Goal: Task Accomplishment & Management: Manage account settings

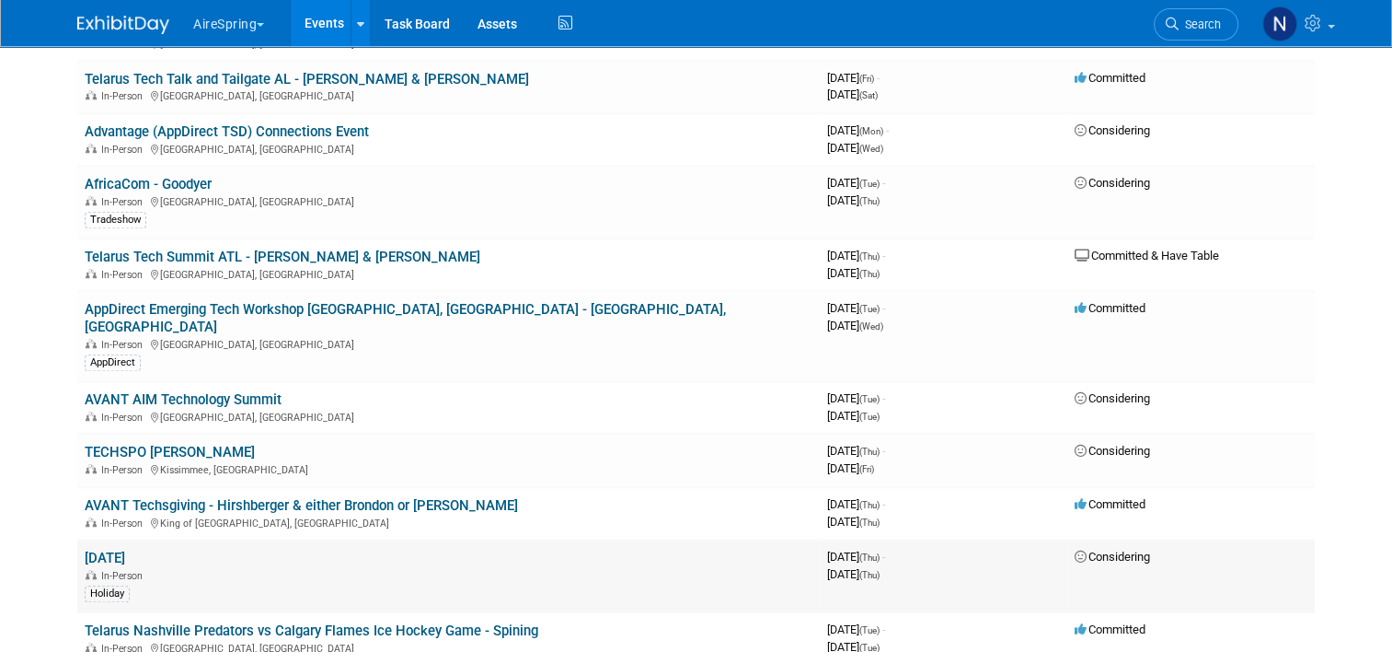
scroll to position [1565, 0]
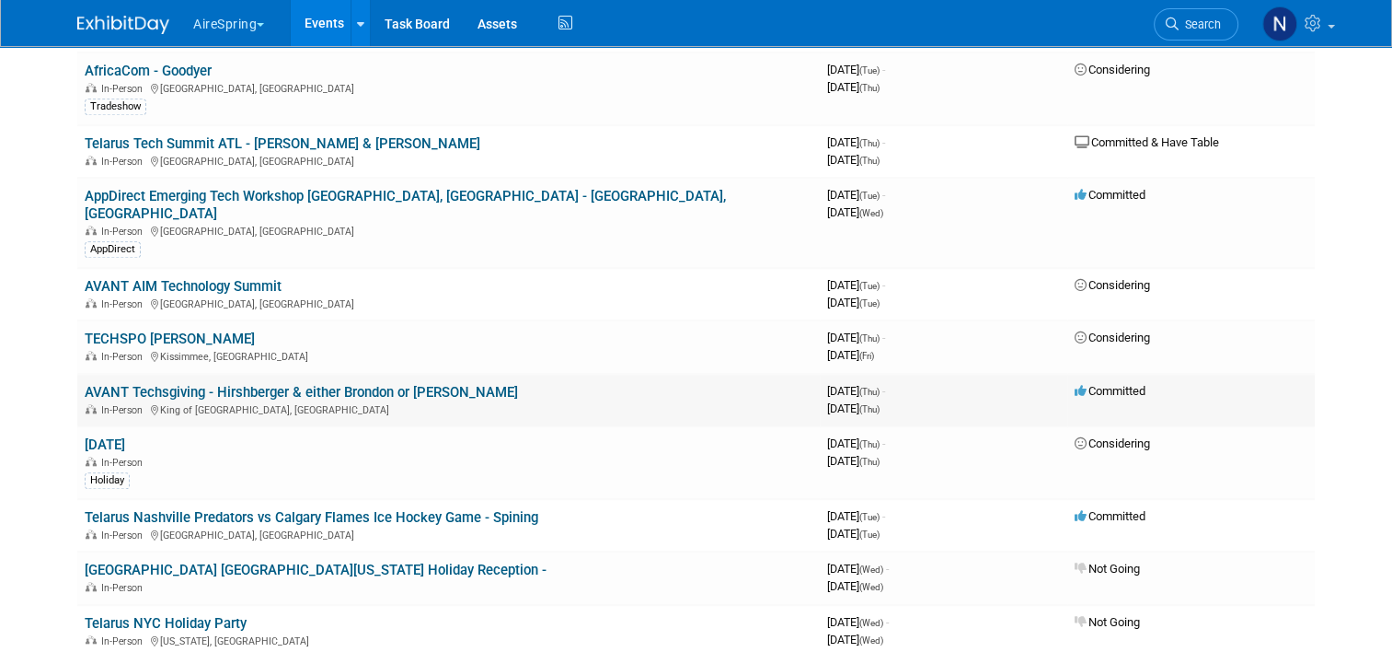
click at [191, 384] on link "AVANT Techsgiving - Hirshberger & either Brondon or [PERSON_NAME]" at bounding box center [301, 392] width 433 height 17
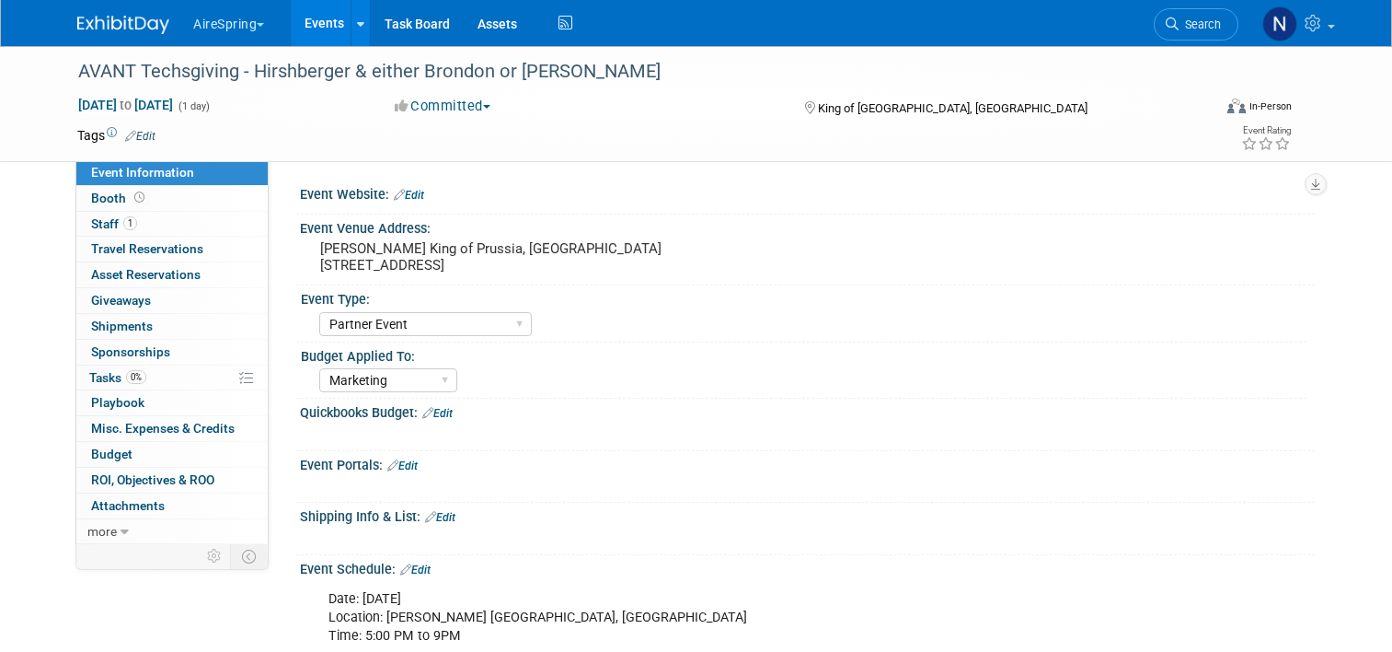
select select "Partner Event"
select select "Marketing"
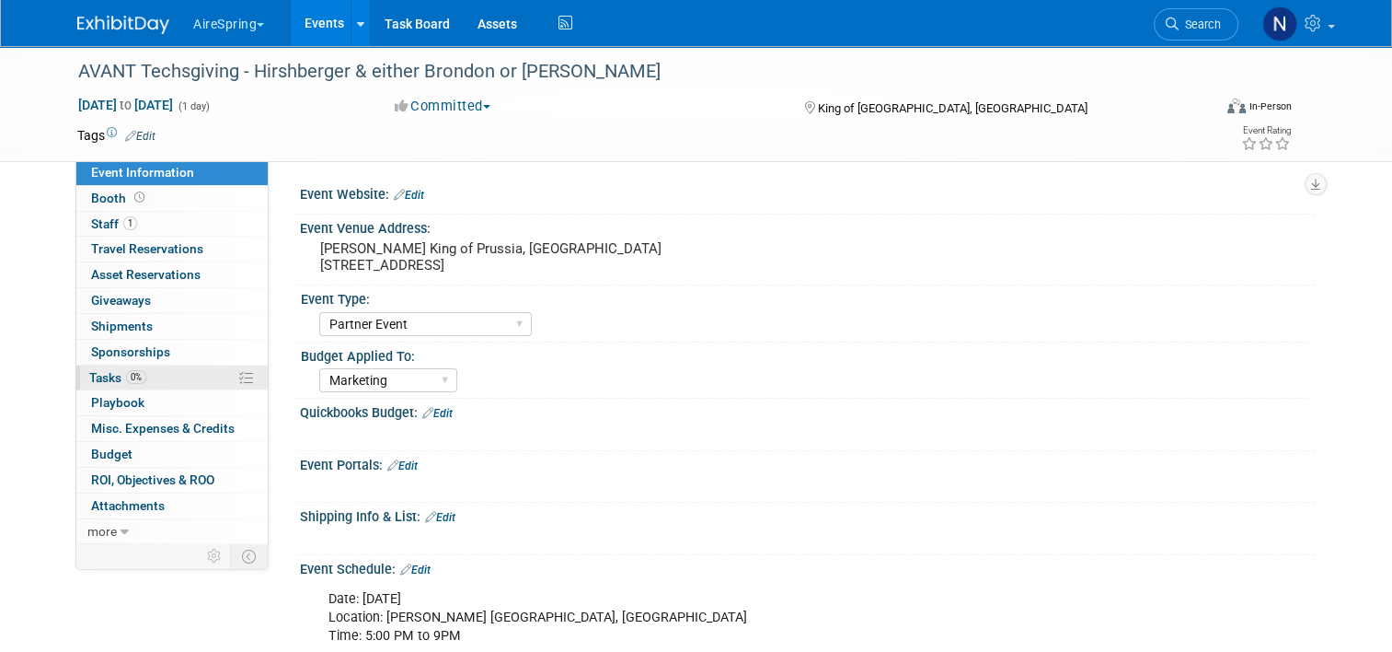
click at [159, 367] on link "0% Tasks 0%" at bounding box center [171, 377] width 191 height 25
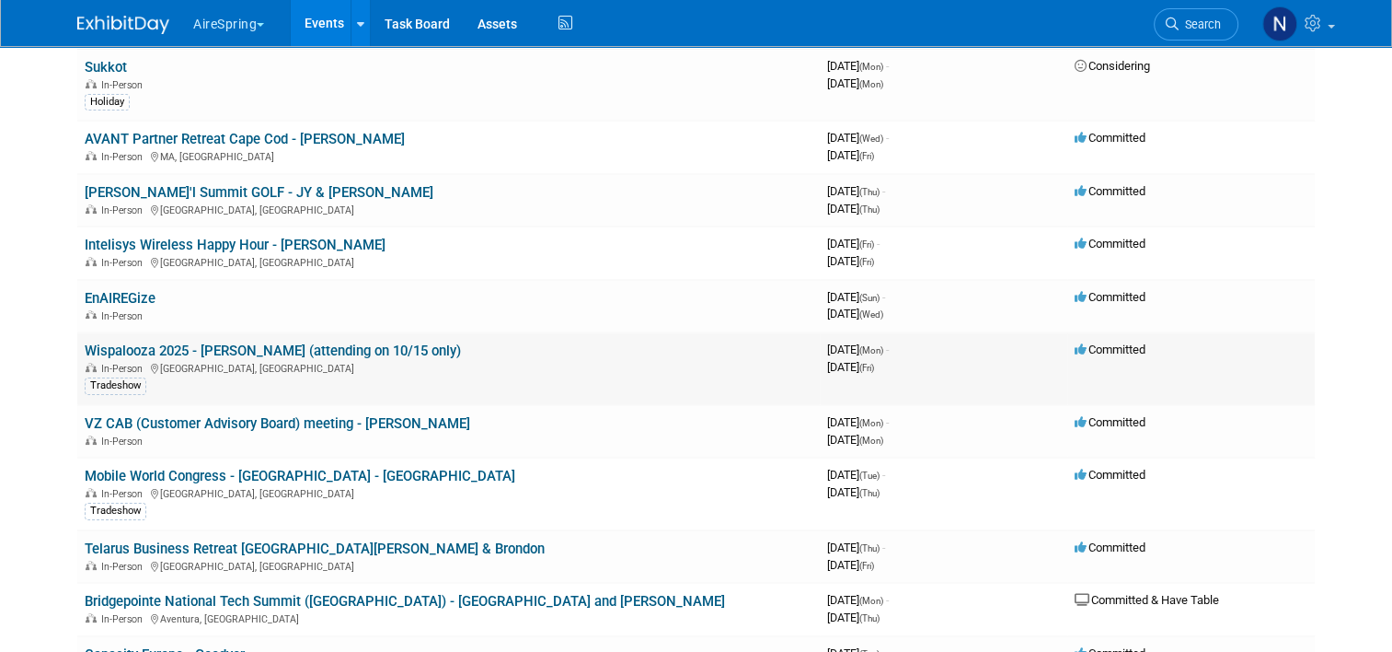
scroll to position [92, 0]
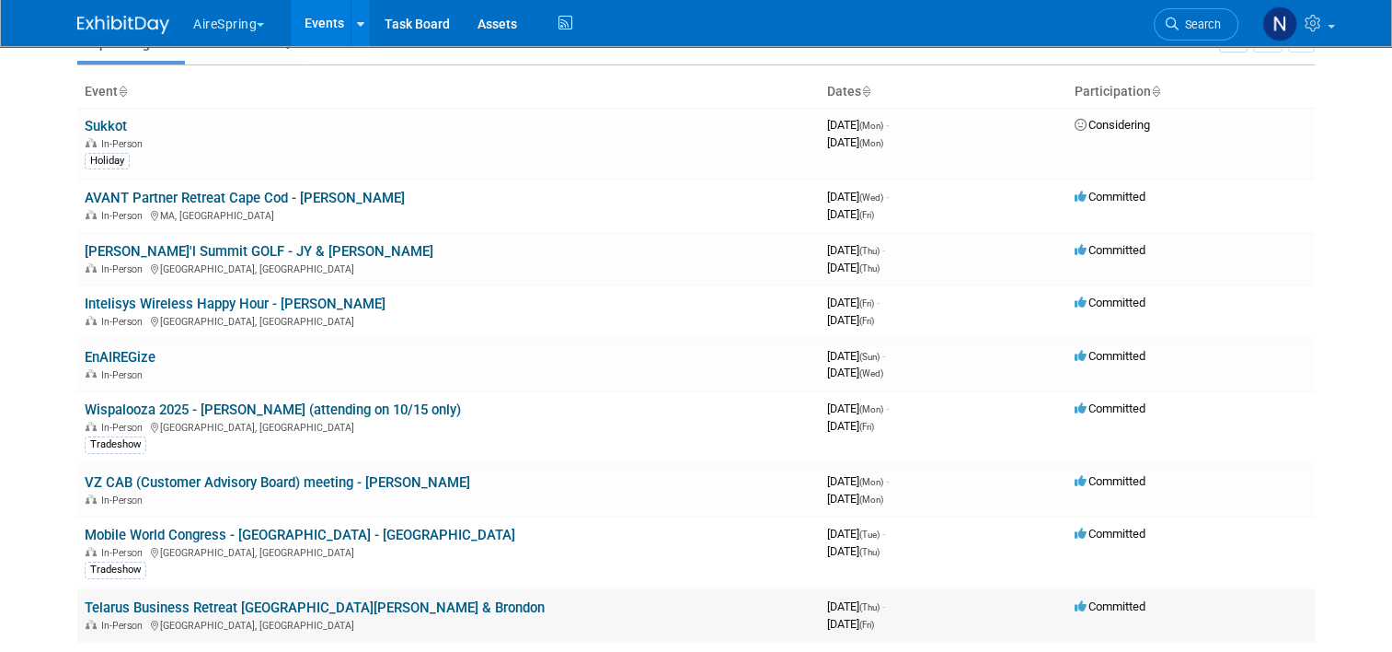
click at [255, 599] on link "Telarus Business Retreat [GEOGRAPHIC_DATA][PERSON_NAME] & Brondon" at bounding box center [315, 607] width 460 height 17
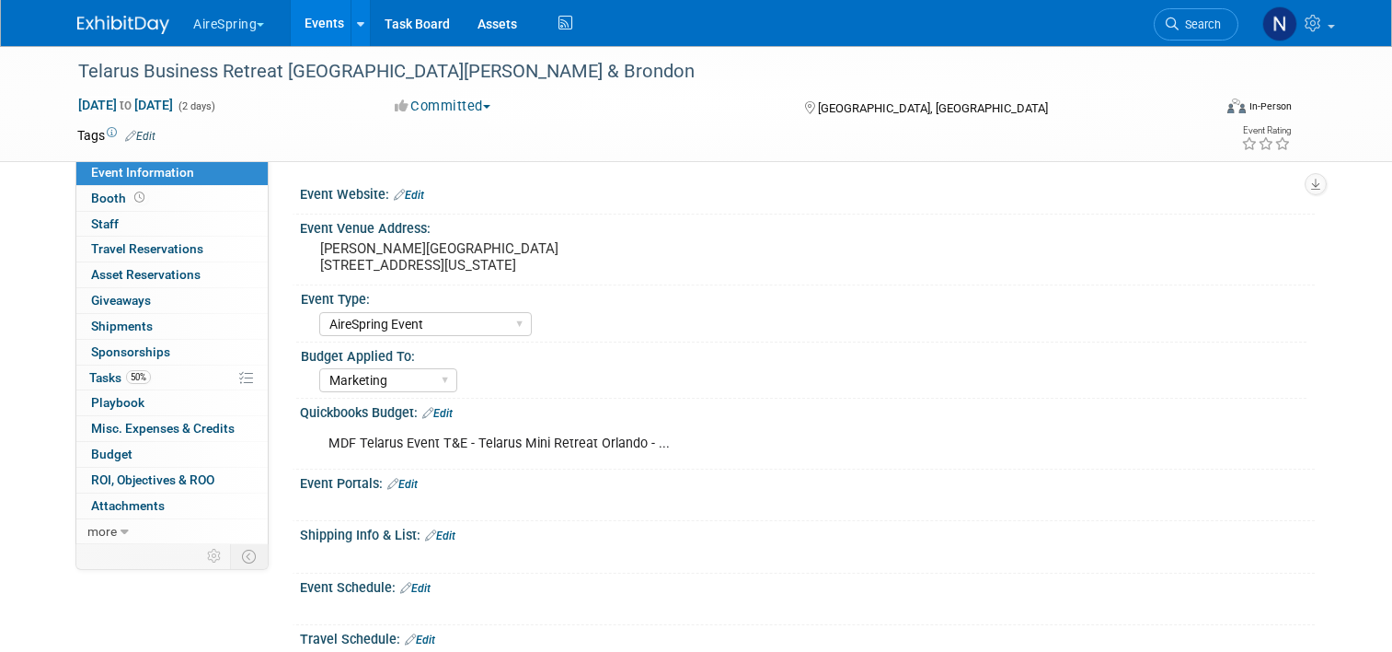
select select "AireSpring Event"
select select "Marketing"
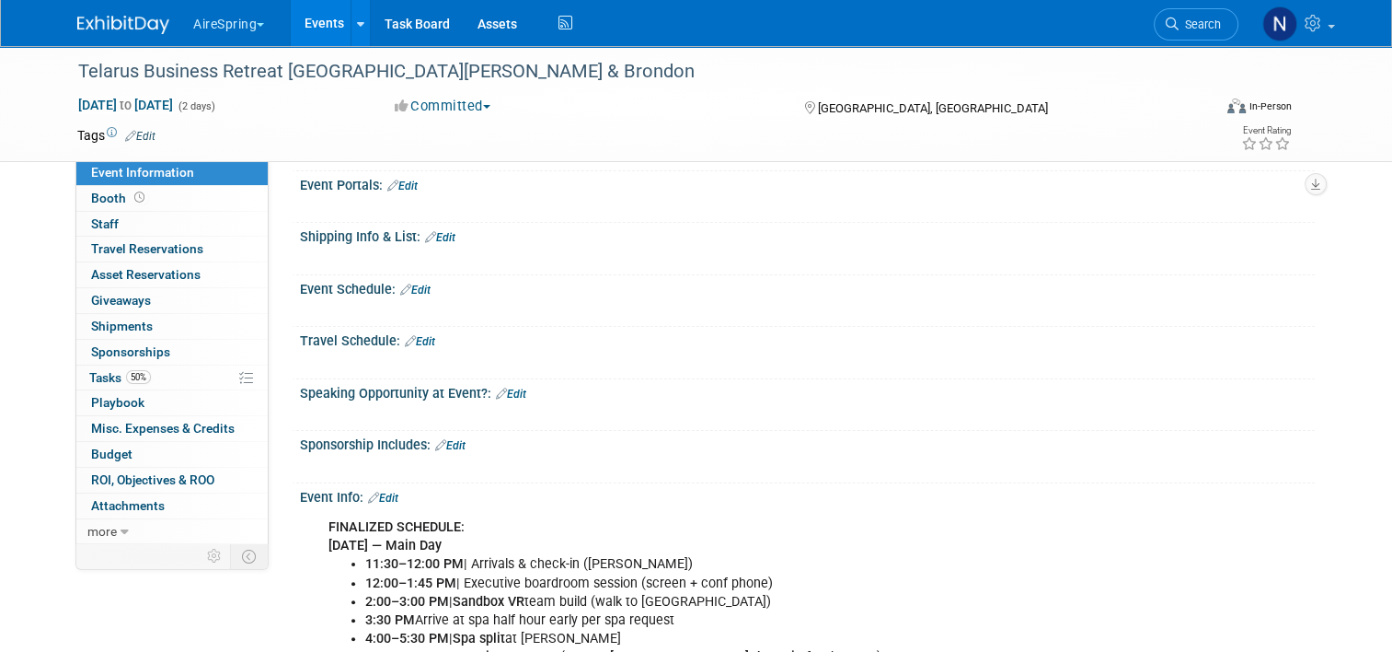
scroll to position [460, 0]
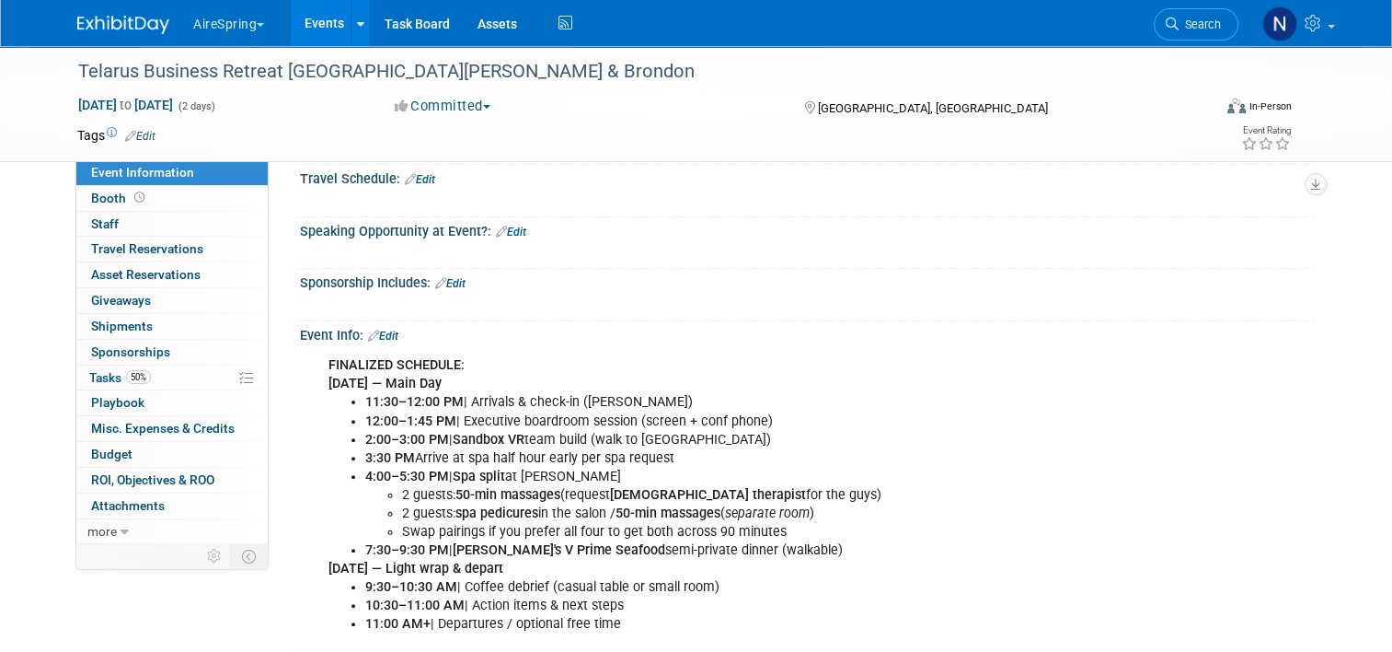
drag, startPoint x: 312, startPoint y: 379, endPoint x: 690, endPoint y: 597, distance: 436.6
click at [690, 597] on div "FINALIZED SCHEDULE: [DATE] — Main Day 11:30–12:00 PM | Arrivals & check-in ([PE…" at bounding box center [717, 494] width 803 height 295
click at [680, 523] on li "Swap pairings if you prefer all four to get both across 90 minutes" at bounding box center [754, 532] width 705 height 18
click at [374, 330] on link "Edit" at bounding box center [383, 335] width 30 height 13
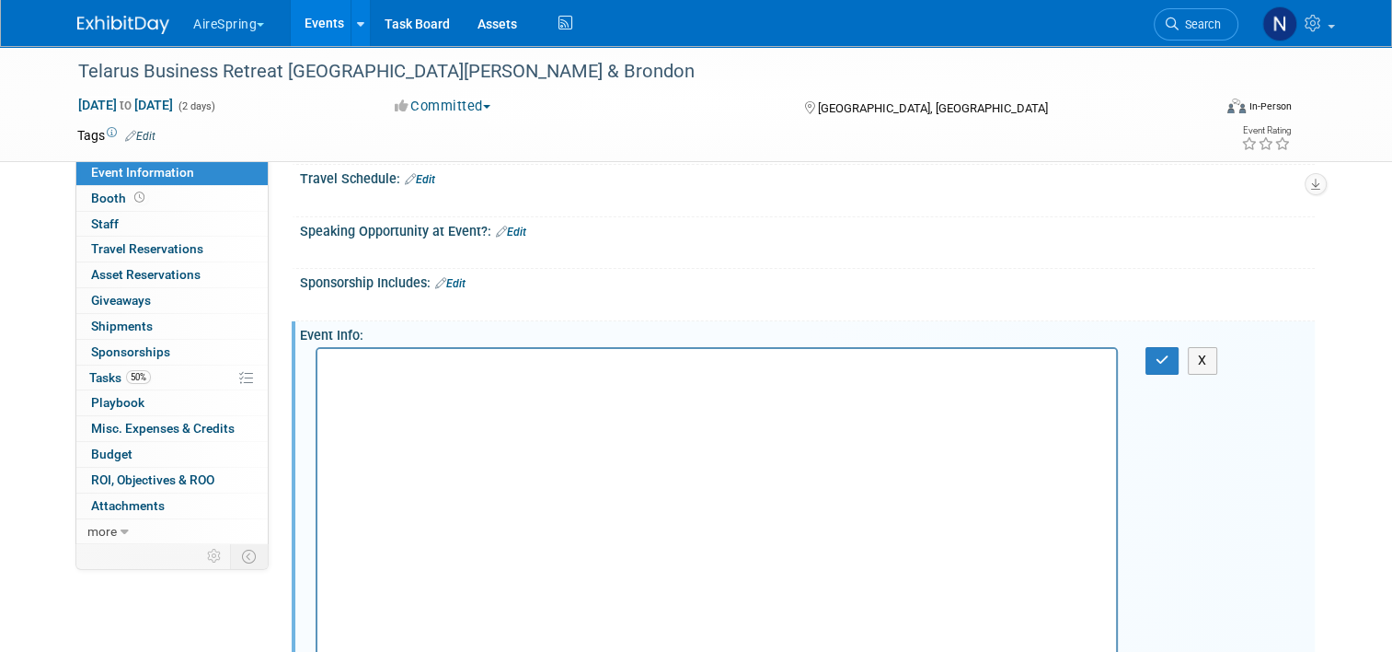
scroll to position [0, 0]
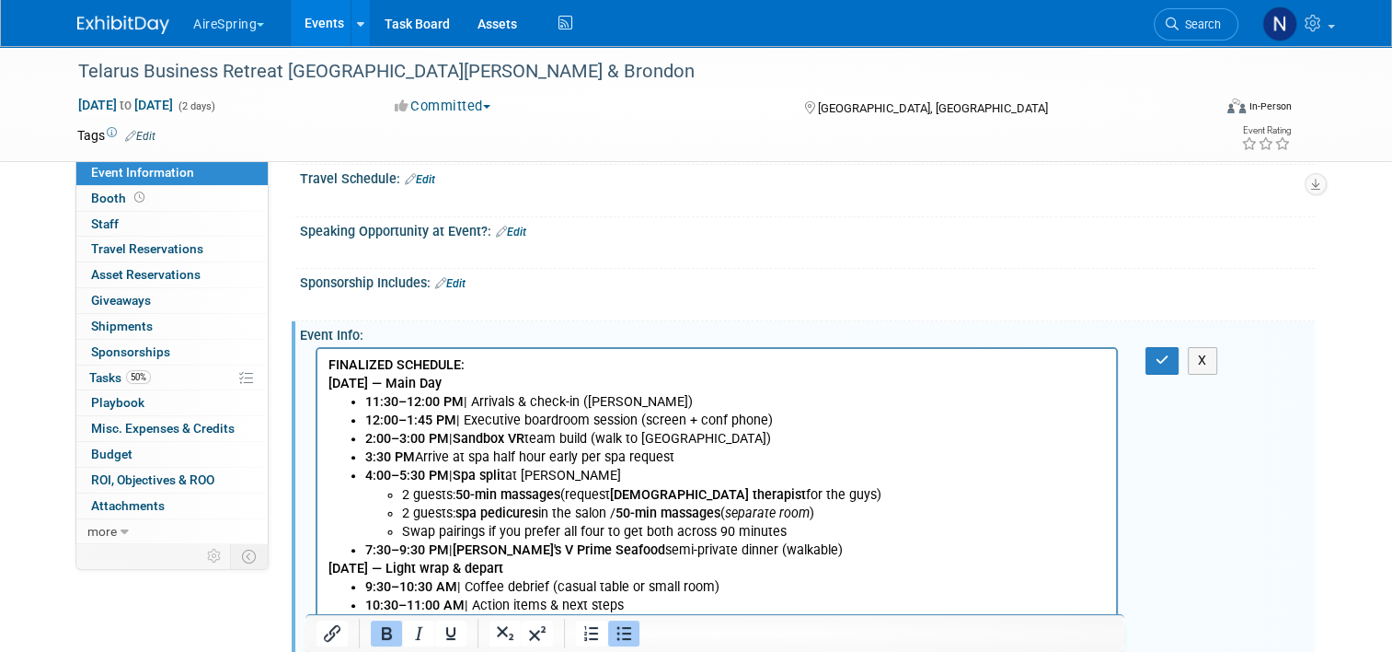
click at [545, 484] on li "4:00–5:30 PM | Spa split at [PERSON_NAME] 2 guests: 50-min massages (request [D…" at bounding box center [735, 504] width 741 height 74
click at [683, 462] on li "3:30 PM Arrive at [GEOGRAPHIC_DATA] half hour early per spa request" at bounding box center [735, 457] width 741 height 18
drag, startPoint x: 682, startPoint y: 462, endPoint x: 500, endPoint y: 462, distance: 182.2
click at [500, 462] on li "3:30 PM Arrive at [GEOGRAPHIC_DATA] half hour early per spa request" at bounding box center [735, 457] width 741 height 18
click at [419, 460] on li "3:30 PM Arrive at [GEOGRAPHIC_DATA] half hour early per spa request" at bounding box center [735, 457] width 741 height 18
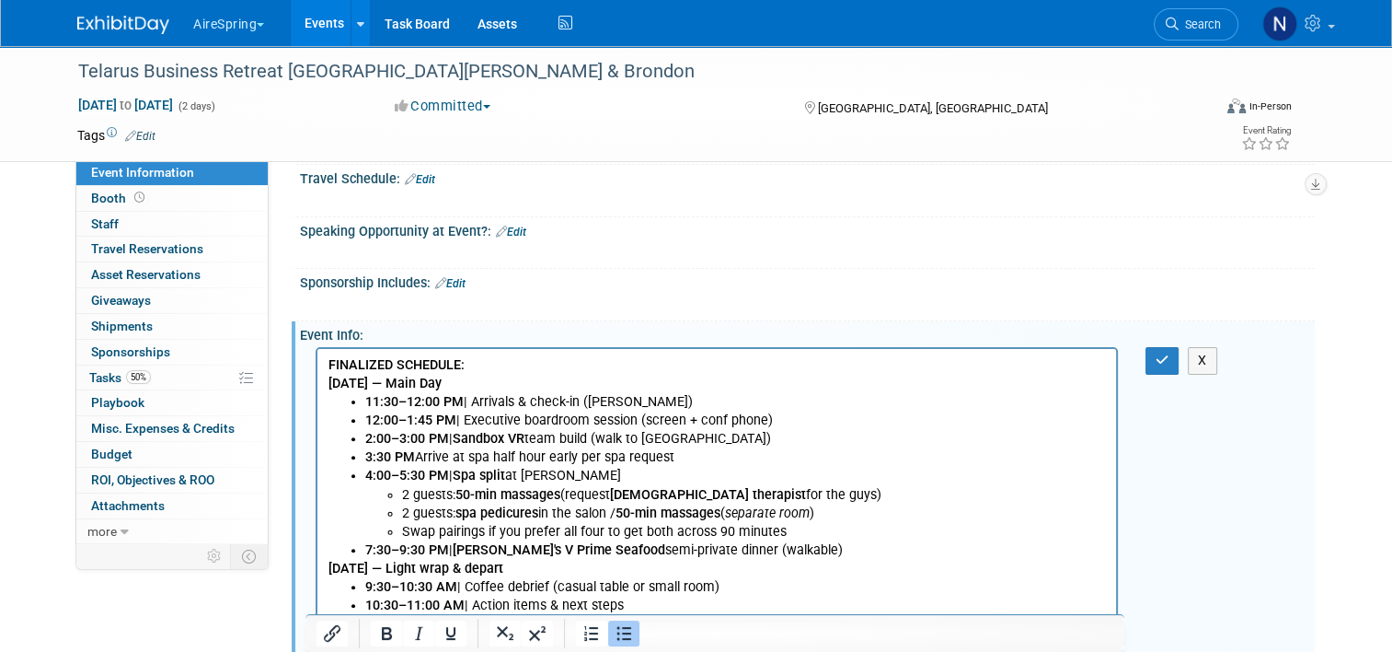
click at [451, 440] on li "2:00–3:00 PM | Sandbox VR team build (walk to [GEOGRAPHIC_DATA])" at bounding box center [735, 439] width 741 height 18
copy li "|"
click at [420, 458] on li "3:30 PM Arrive at [GEOGRAPHIC_DATA] half hour early per spa request" at bounding box center [735, 457] width 741 height 18
paste body "Rich Text Area. Press ALT-0 for help."
click at [426, 455] on li "3:30 PM |Arrive at [GEOGRAPHIC_DATA] half hour early per spa request" at bounding box center [735, 457] width 741 height 18
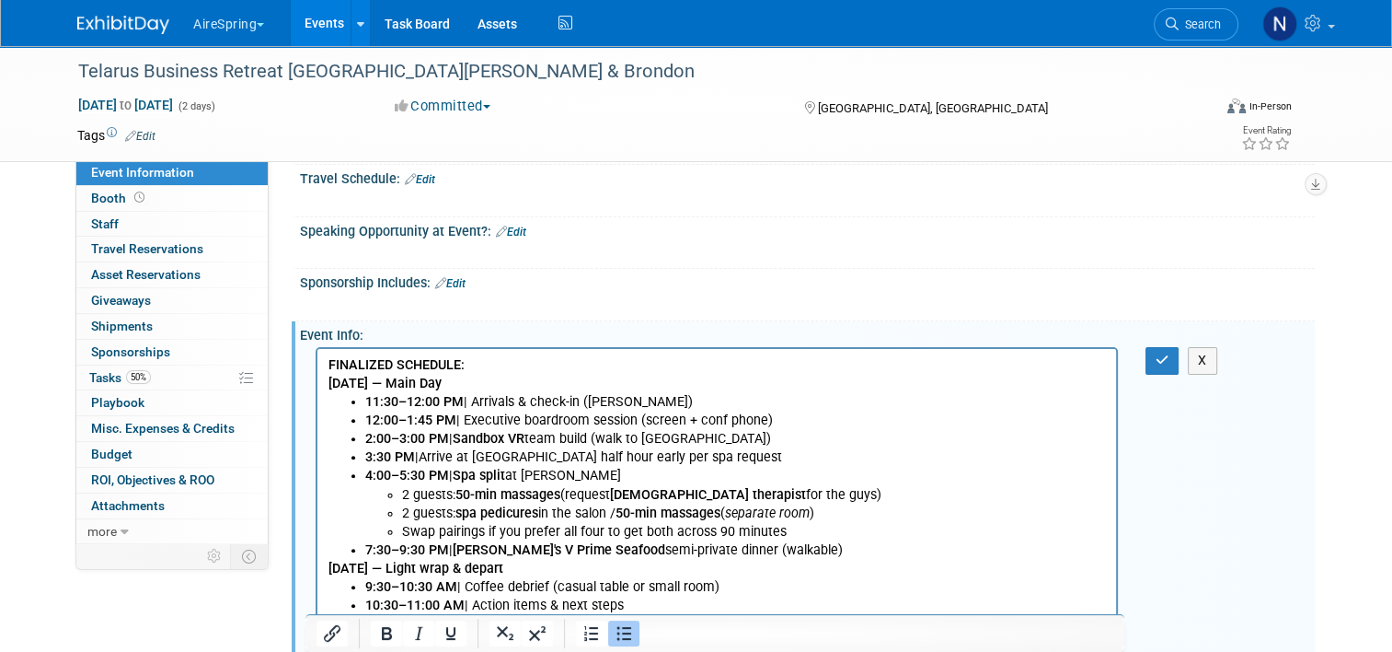
click at [427, 453] on li "3:30 PM |Arrive at [GEOGRAPHIC_DATA] half hour early per spa request" at bounding box center [735, 457] width 741 height 18
click at [420, 453] on li "3:30 PM |Arrive at [GEOGRAPHIC_DATA] half hour early per spa request" at bounding box center [735, 457] width 741 height 18
click at [803, 455] on li "3:30 PM | [PERSON_NAME] & [PERSON_NAME] arrive at [GEOGRAPHIC_DATA] half hour e…" at bounding box center [735, 457] width 741 height 18
click at [791, 456] on li "3:30 PM | [PERSON_NAME] & [PERSON_NAME] arrive at [GEOGRAPHIC_DATA] half hour e…" at bounding box center [735, 457] width 741 height 18
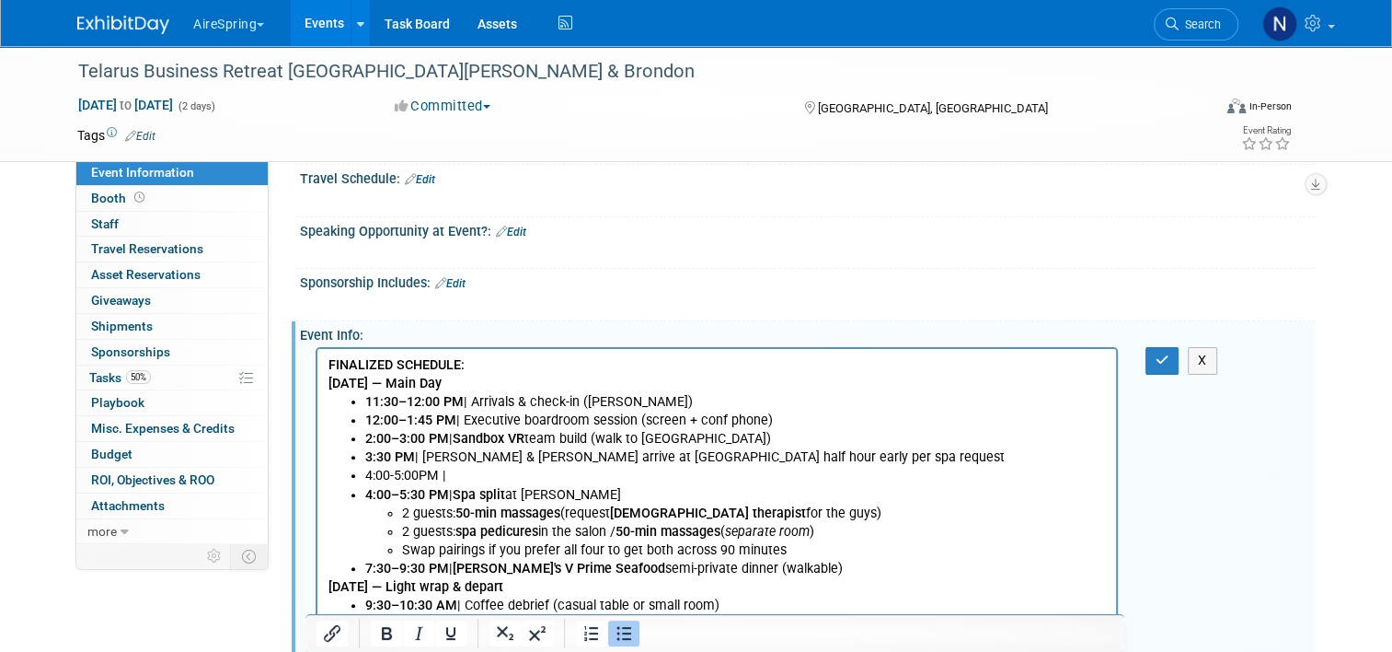
click at [598, 473] on li "4:00-5:00PM |" at bounding box center [735, 476] width 741 height 18
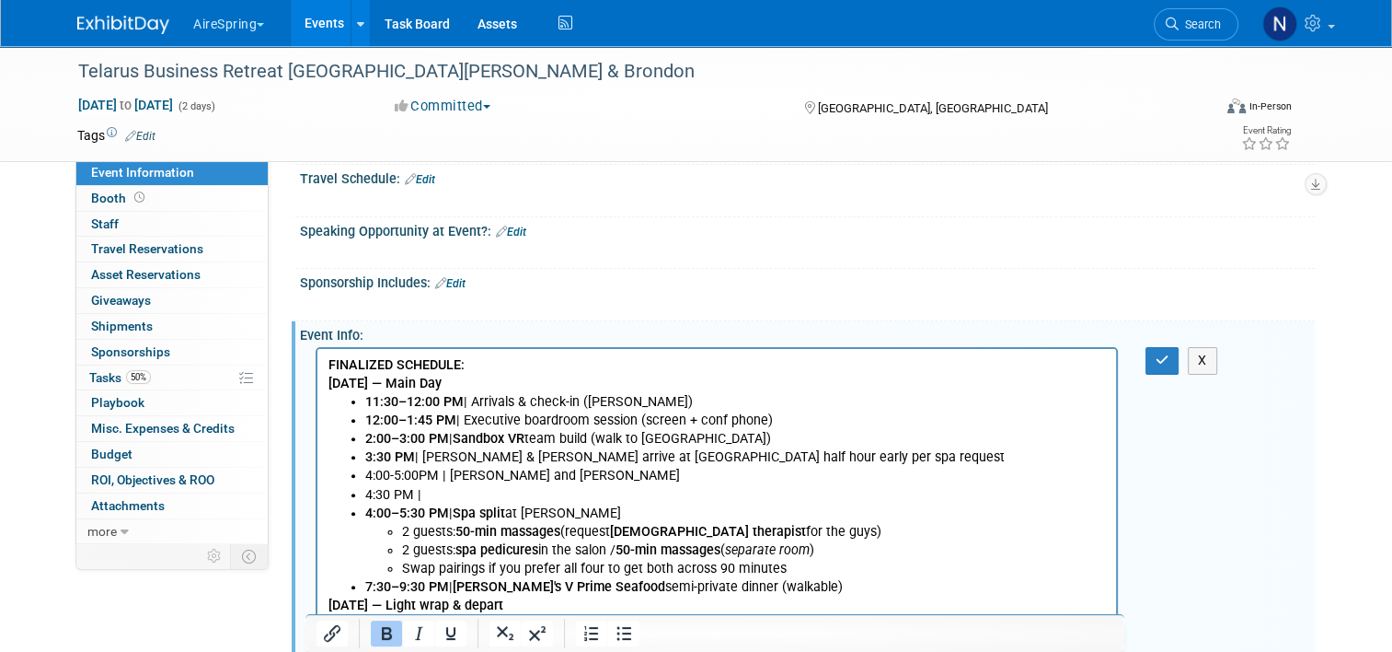
click at [474, 482] on li "4:00-5:00PM | [PERSON_NAME] and [PERSON_NAME]" at bounding box center [735, 476] width 741 height 18
click at [479, 501] on li "4:30 PM |" at bounding box center [735, 495] width 741 height 18
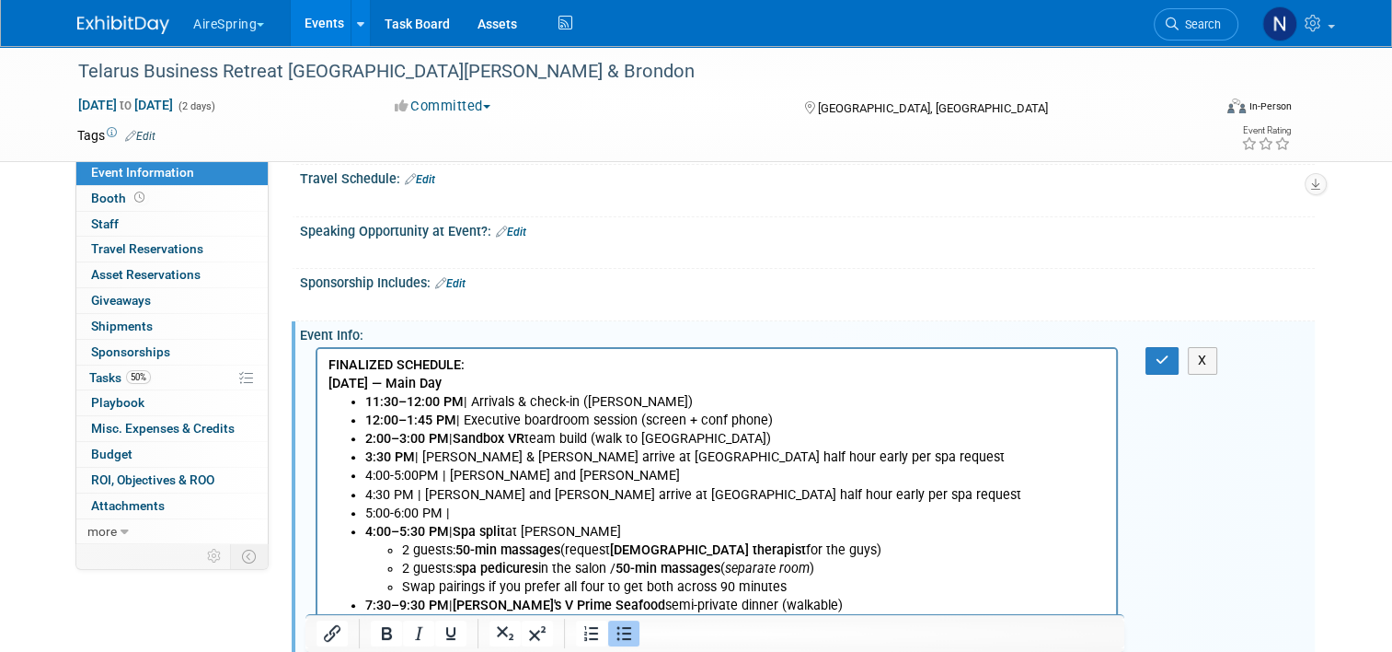
click at [487, 515] on li "5:00-6:00 PM |" at bounding box center [735, 513] width 741 height 18
click at [426, 578] on li "Swap pairings if you prefer all four to get both across 90 minutes" at bounding box center [754, 587] width 704 height 18
click at [435, 491] on li "4:30 PM | [PERSON_NAME] and [PERSON_NAME] arrive at [GEOGRAPHIC_DATA] half hour…" at bounding box center [735, 495] width 741 height 18
click at [456, 504] on li "5:00-6:00 PM | [PERSON_NAME] and [PERSON_NAME]" at bounding box center [735, 513] width 741 height 18
click at [373, 528] on b "4:00–5:30 PM" at bounding box center [407, 532] width 84 height 16
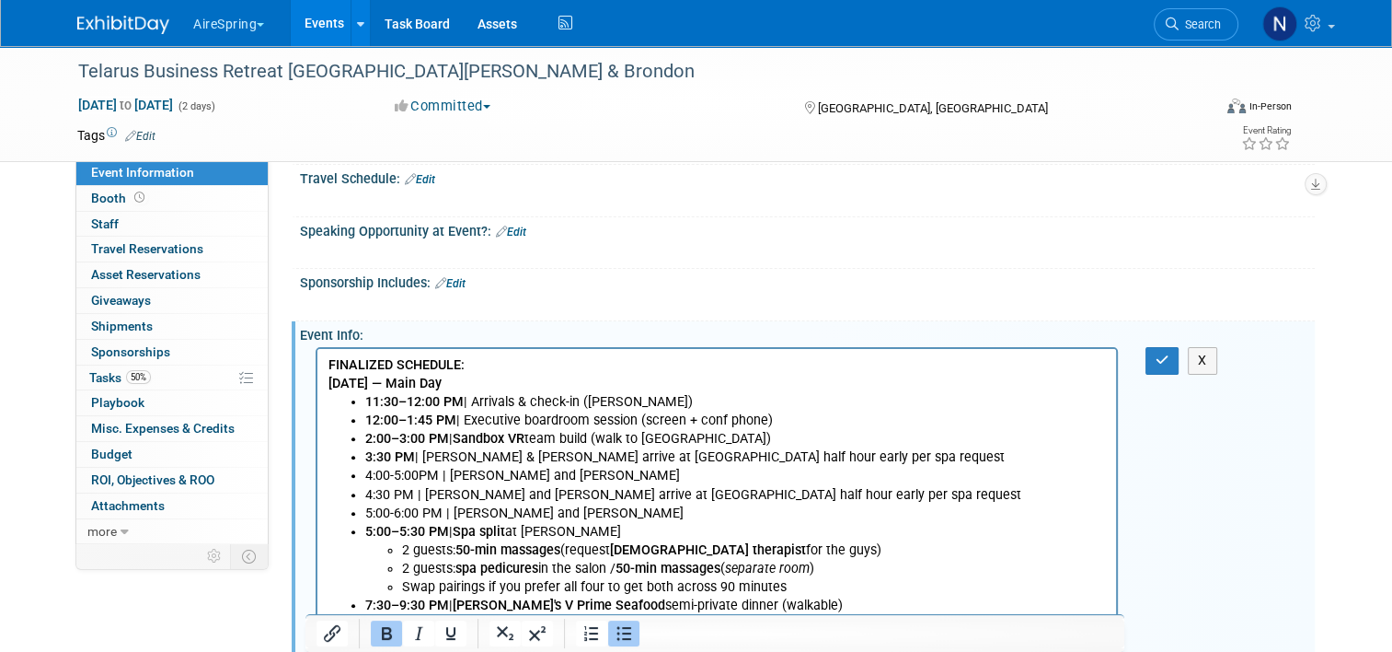
click at [537, 525] on li "5:00–5:30 PM | Spa split at [PERSON_NAME] 2 guests: 50-min massages (request [D…" at bounding box center [735, 560] width 741 height 74
drag, startPoint x: 566, startPoint y: 528, endPoint x: 500, endPoint y: 529, distance: 66.3
click at [500, 529] on li "5:00–5:30 PM | Spa split at [PERSON_NAME] 2 guests: 50-min massages (request [D…" at bounding box center [735, 560] width 741 height 74
click at [500, 529] on b "Spa split" at bounding box center [479, 532] width 52 height 16
drag, startPoint x: 562, startPoint y: 529, endPoint x: 458, endPoint y: 535, distance: 104.1
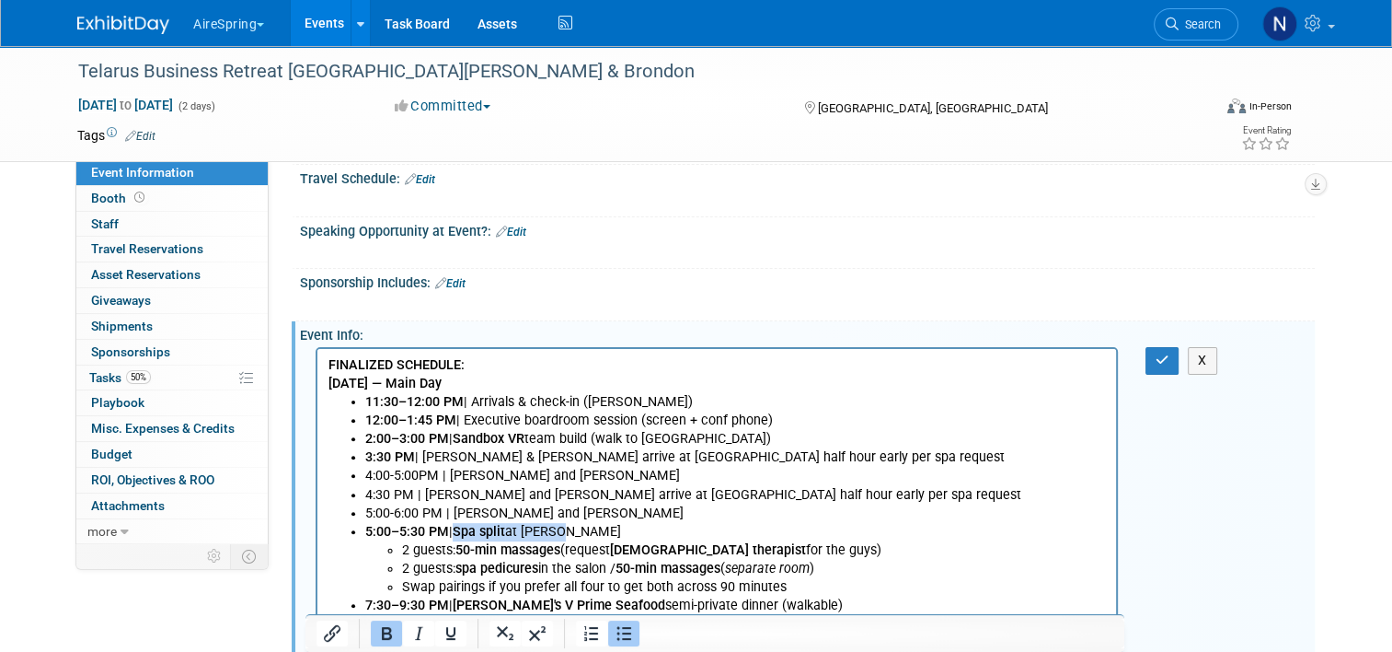
click at [458, 535] on li "5:00–5:30 PM | Spa split at [PERSON_NAME] 2 guests: 50-min massages (request [D…" at bounding box center [735, 560] width 741 height 74
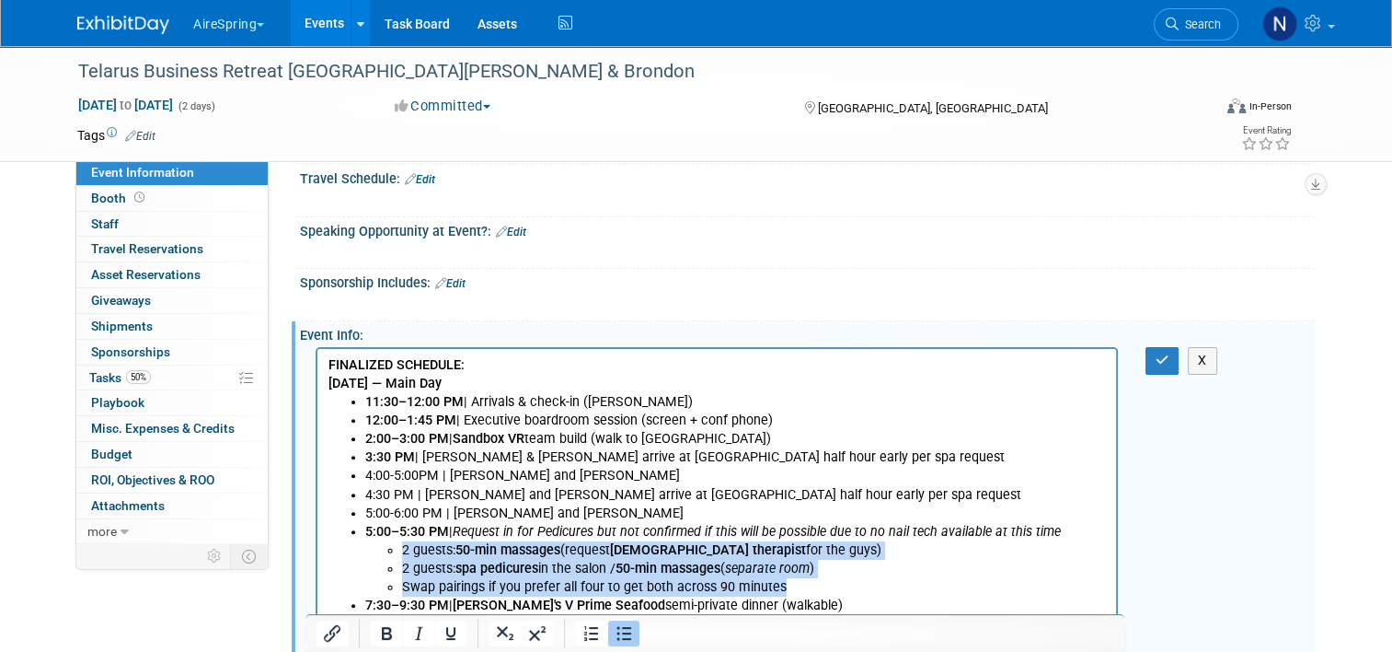
drag, startPoint x: 816, startPoint y: 587, endPoint x: 397, endPoint y: 548, distance: 421.5
click at [397, 548] on ul "2 guests: 50-min massages (request [DEMOGRAPHIC_DATA] therapist for the guys) 2…" at bounding box center [735, 568] width 741 height 55
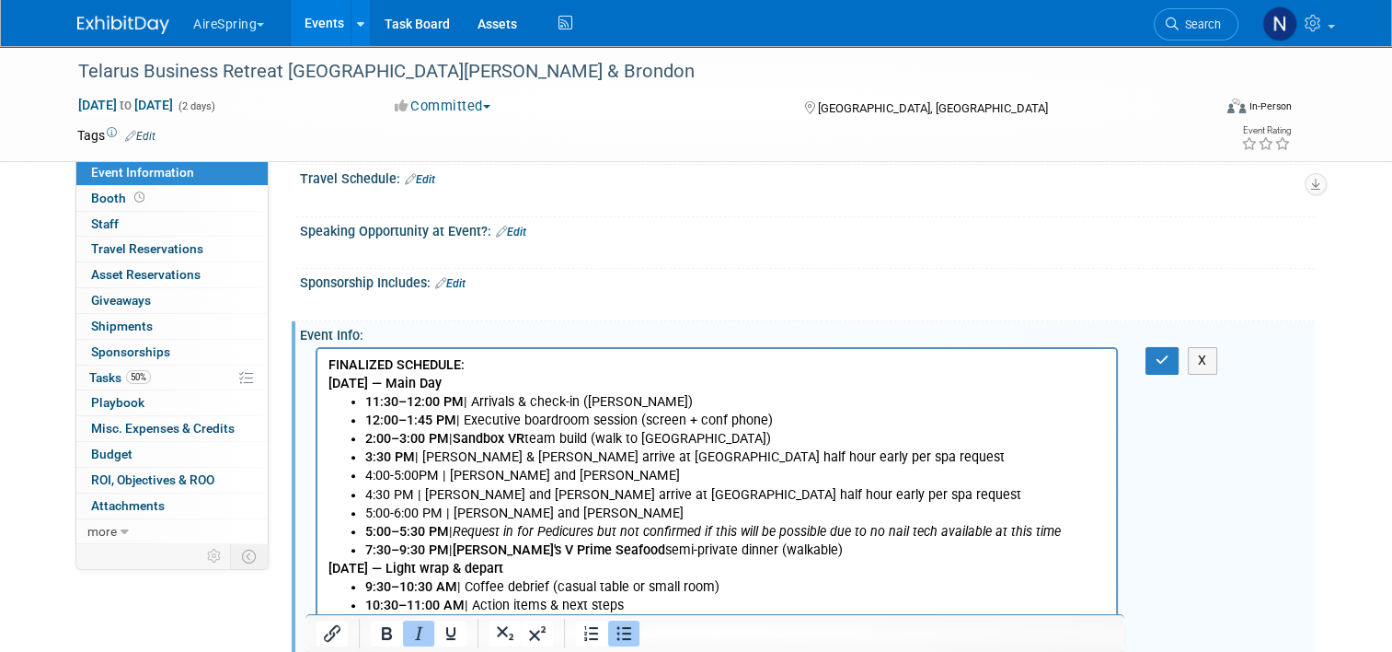
click at [746, 443] on li "2:00–3:00 PM | Sandbox VR team build (walk to [GEOGRAPHIC_DATA])" at bounding box center [735, 439] width 741 height 18
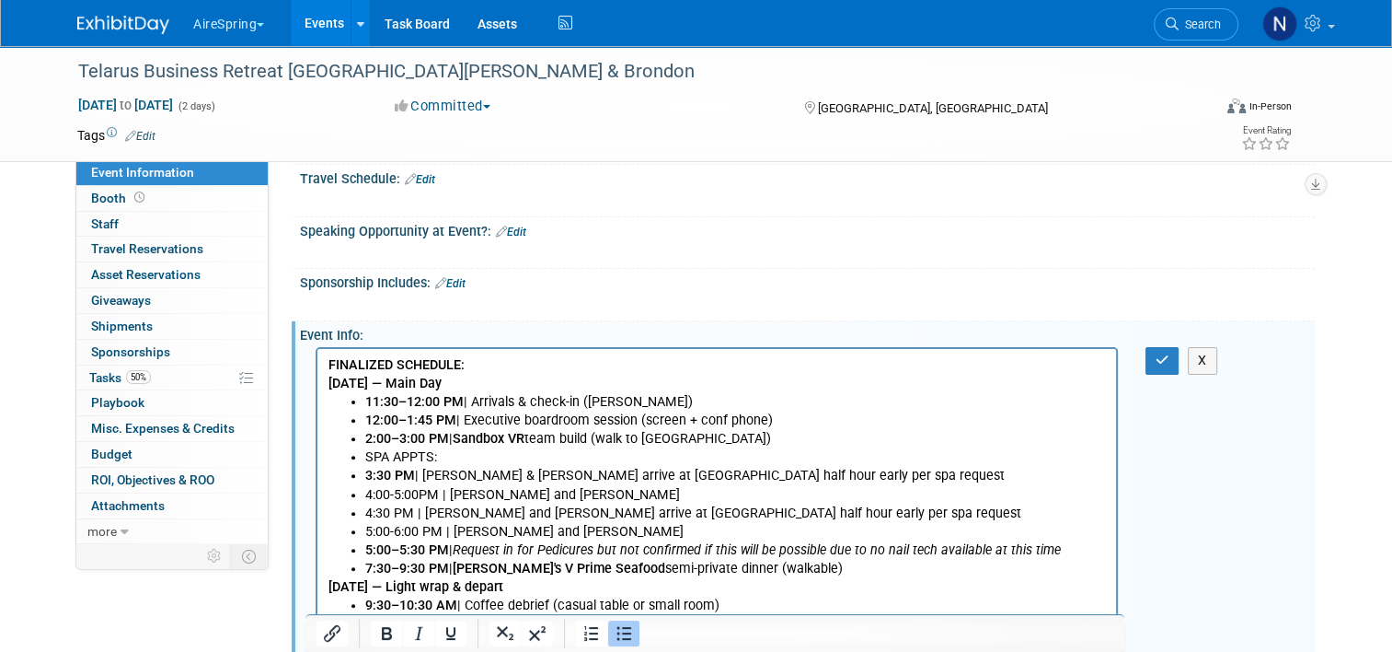
click at [367, 473] on b "3:30 PM" at bounding box center [390, 476] width 50 height 16
click at [365, 498] on li "4:00-5:00PM | [PERSON_NAME] and [PERSON_NAME]" at bounding box center [735, 495] width 741 height 18
click at [366, 508] on li "4:30 PM | [PERSON_NAME] and [PERSON_NAME] arrive at [GEOGRAPHIC_DATA] half hour…" at bounding box center [735, 513] width 741 height 18
click at [359, 526] on ul "11:30–12:00 PM | Arrivals & check-in ([PERSON_NAME]) 12:00–1:45 PM | Executive …" at bounding box center [718, 485] width 778 height 185
click at [360, 550] on ul "11:30–12:00 PM | Arrivals & check-in ([PERSON_NAME]) 12:00–1:45 PM | Executive …" at bounding box center [718, 485] width 778 height 185
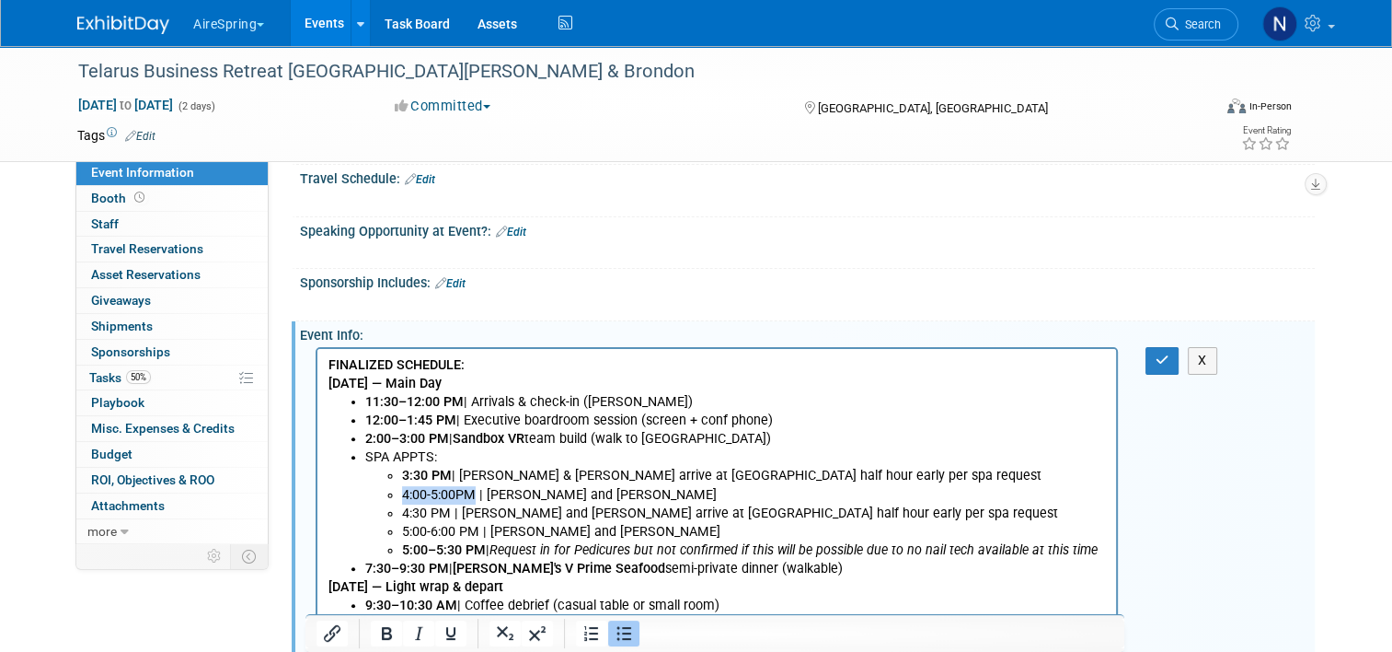
drag, startPoint x: 478, startPoint y: 491, endPoint x: 404, endPoint y: 491, distance: 73.6
click at [404, 491] on li "4:00-5:00PM | [PERSON_NAME] and [PERSON_NAME]" at bounding box center [754, 495] width 704 height 18
drag, startPoint x: 452, startPoint y: 509, endPoint x: 397, endPoint y: 511, distance: 55.3
click at [397, 511] on ul "3:30 PM | [PERSON_NAME] & [PERSON_NAME] arrive at [GEOGRAPHIC_DATA] half hour e…" at bounding box center [735, 513] width 741 height 92
click at [456, 502] on b "4:00-5:00PM" at bounding box center [440, 495] width 76 height 16
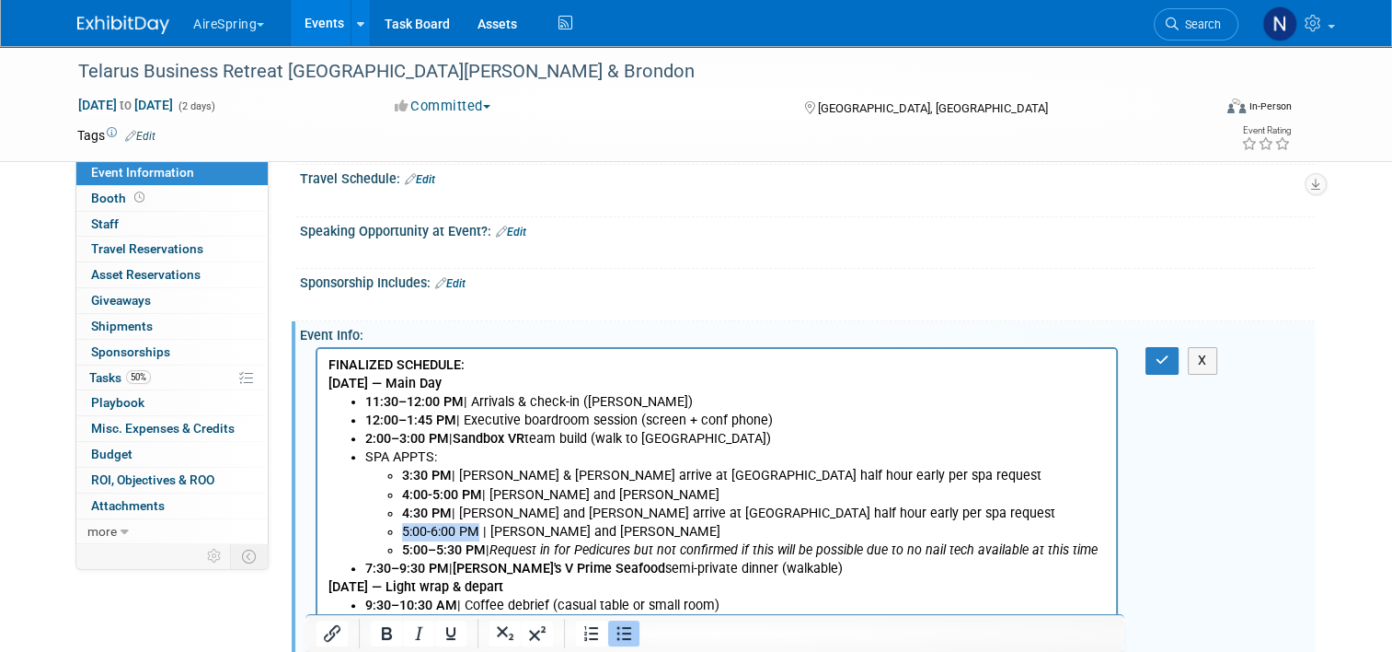
drag, startPoint x: 479, startPoint y: 531, endPoint x: 403, endPoint y: 528, distance: 76.4
click at [403, 528] on li "5:00-6:00 PM | [PERSON_NAME] and [PERSON_NAME]" at bounding box center [754, 532] width 704 height 18
click at [436, 531] on b "5:00-6:00 PM" at bounding box center [442, 532] width 80 height 16
drag, startPoint x: 454, startPoint y: 461, endPoint x: 435, endPoint y: 458, distance: 18.6
click at [435, 458] on li "SPA APPTS: 3:30 PM | [PERSON_NAME] & [PERSON_NAME] arrive at [GEOGRAPHIC_DATA] …" at bounding box center [735, 503] width 741 height 110
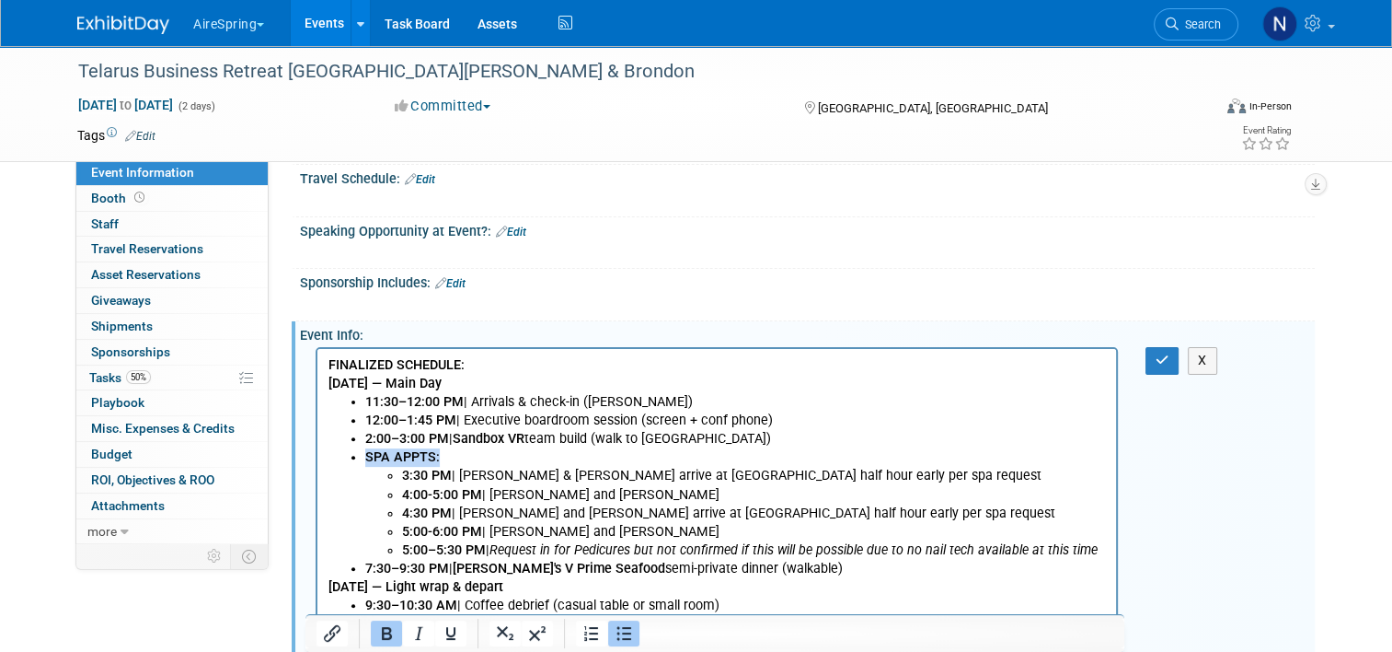
click at [435, 459] on b "SPA APPTS:" at bounding box center [402, 457] width 75 height 16
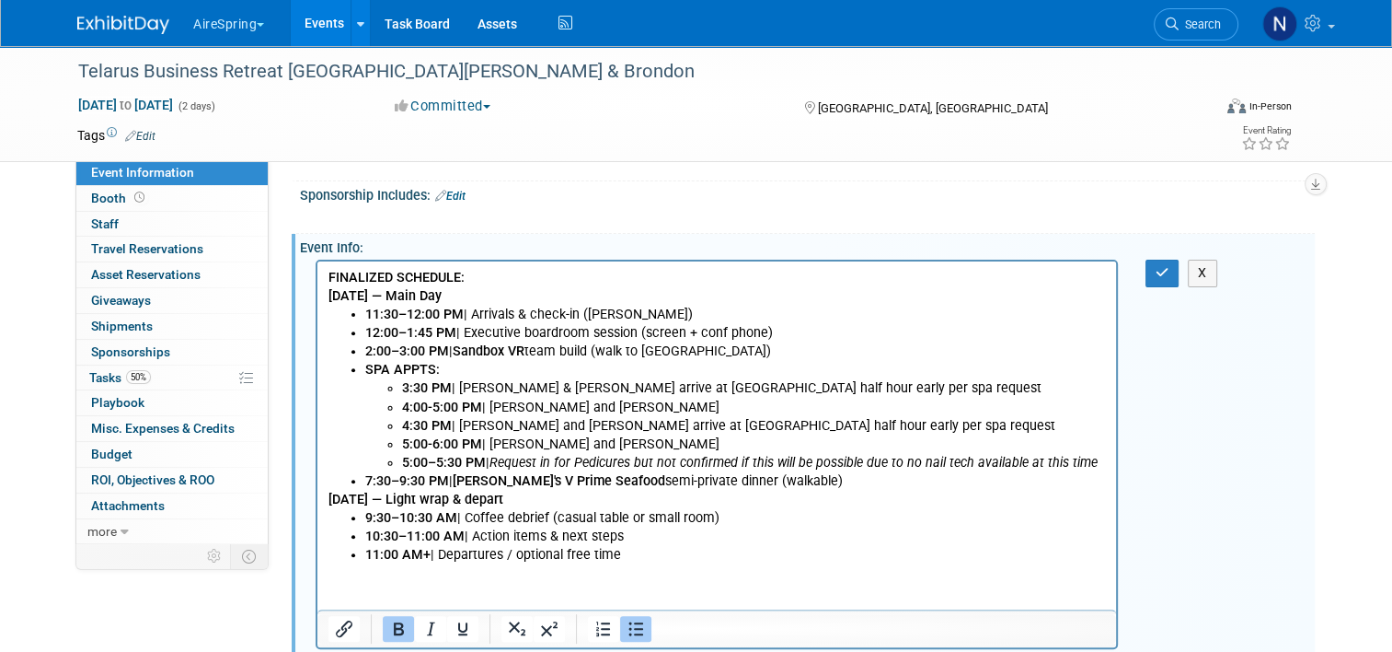
scroll to position [644, 0]
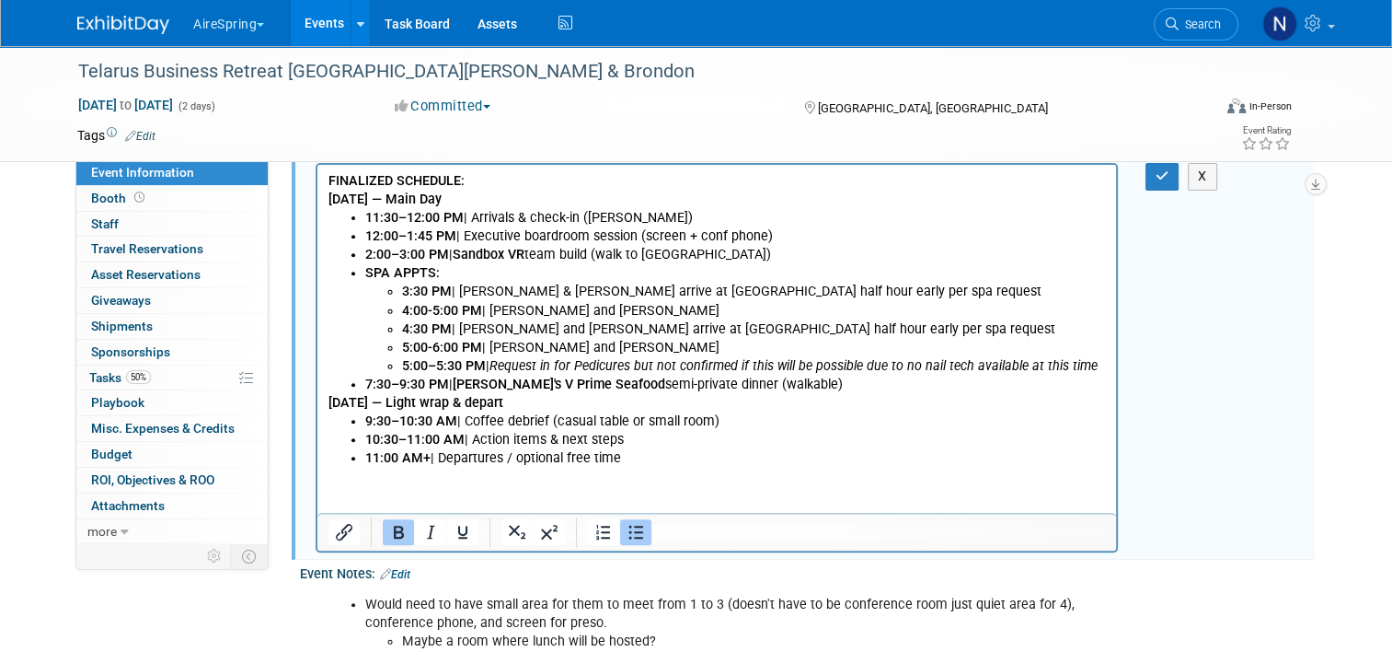
drag, startPoint x: 642, startPoint y: 448, endPoint x: 396, endPoint y: 381, distance: 255.6
click at [396, 381] on body "FINALIZED SCHEDULE: [DATE] — Main Day 11:30–12:00 PM | Arrivals & check-in ([PE…" at bounding box center [718, 319] width 780 height 295
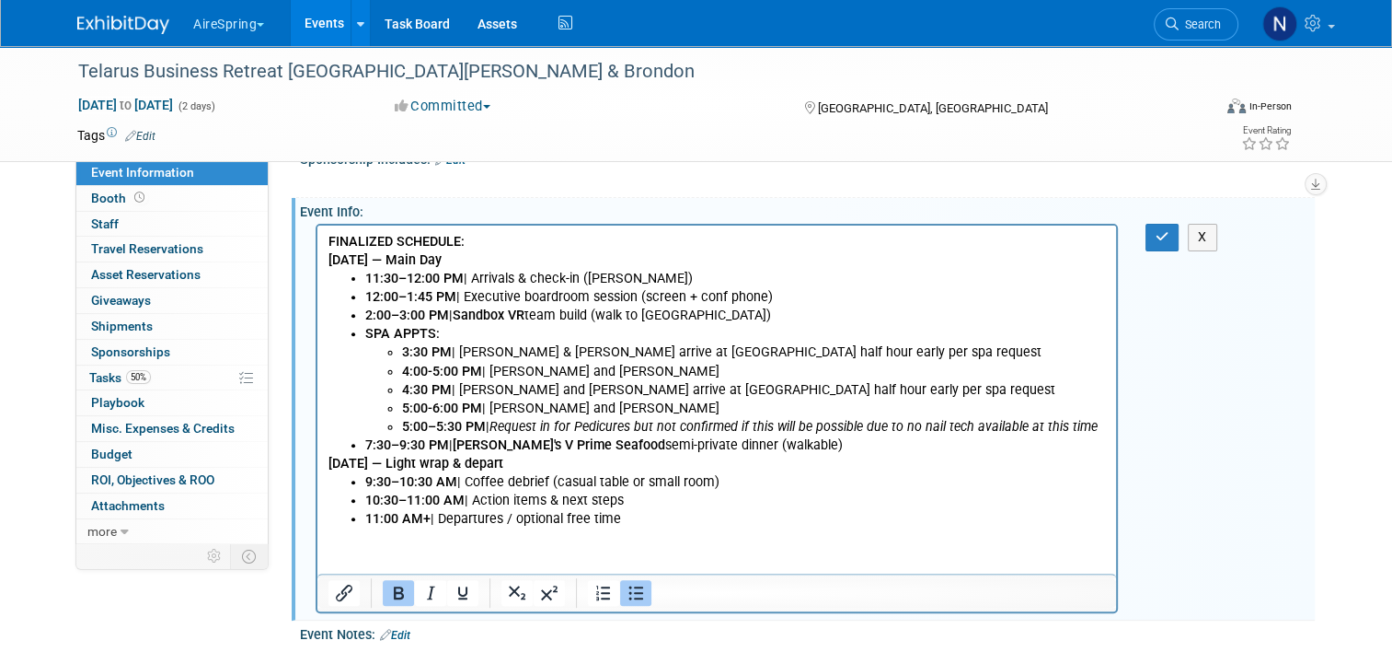
scroll to position [552, 0]
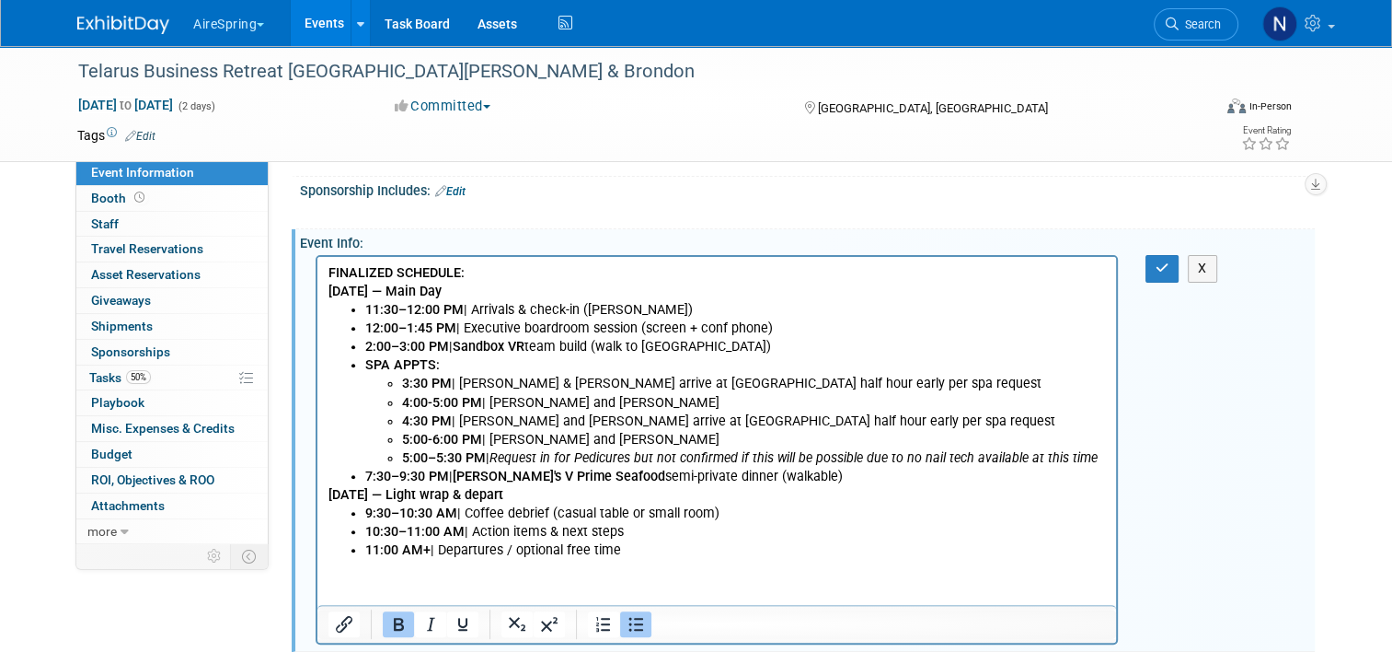
click at [652, 560] on html "FINALIZED SCHEDULE: [DATE] — Main Day 11:30–12:00 PM | Arrivals & check-in ([PE…" at bounding box center [717, 408] width 799 height 303
drag, startPoint x: 652, startPoint y: 561, endPoint x: 620, endPoint y: 544, distance: 35.8
click at [318, 322] on html "FINALIZED SCHEDULE: [DATE] — Main Day 11:30–12:00 PM | Arrivals & check-in ([PE…" at bounding box center [717, 408] width 799 height 303
drag, startPoint x: 324, startPoint y: 288, endPoint x: 433, endPoint y: 309, distance: 110.6
click at [433, 309] on html "FINALIZED SCHEDULE: [DATE] — Main Day 11:30–12:00 PM | Arrivals & check-in ([PE…" at bounding box center [717, 408] width 799 height 303
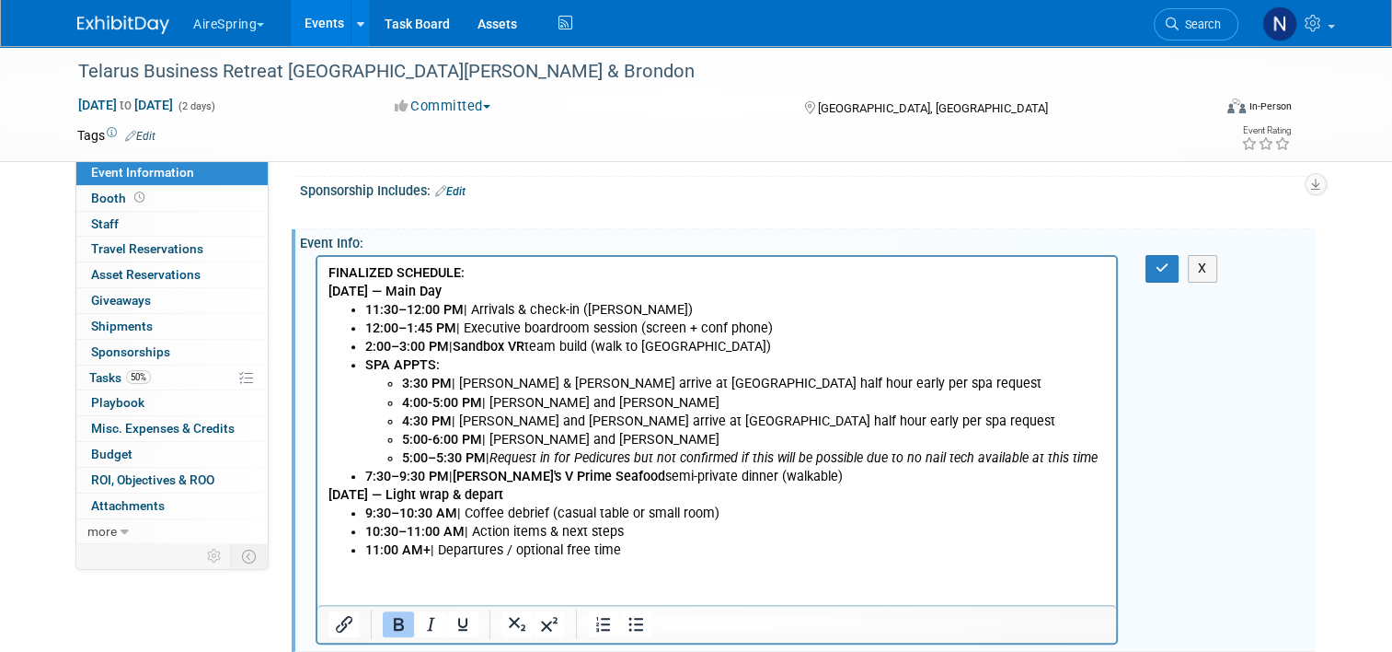
click at [410, 308] on b "11:30–12:00 PM" at bounding box center [414, 310] width 98 height 16
drag, startPoint x: 331, startPoint y: 291, endPoint x: 864, endPoint y: 558, distance: 596.0
click at [864, 558] on body "FINALIZED SCHEDULE: [DATE] — Main Day 11:30–12:00 PM | Arrivals & check-in ([PE…" at bounding box center [718, 411] width 780 height 295
copy body "[DATE] — Main Day 11:30–12:00 PM | Arrivals & check-in ([PERSON_NAME]) 12:00–1:…"
click at [864, 558] on li "11:00 AM+ | Departures / optional free time" at bounding box center [735, 550] width 741 height 18
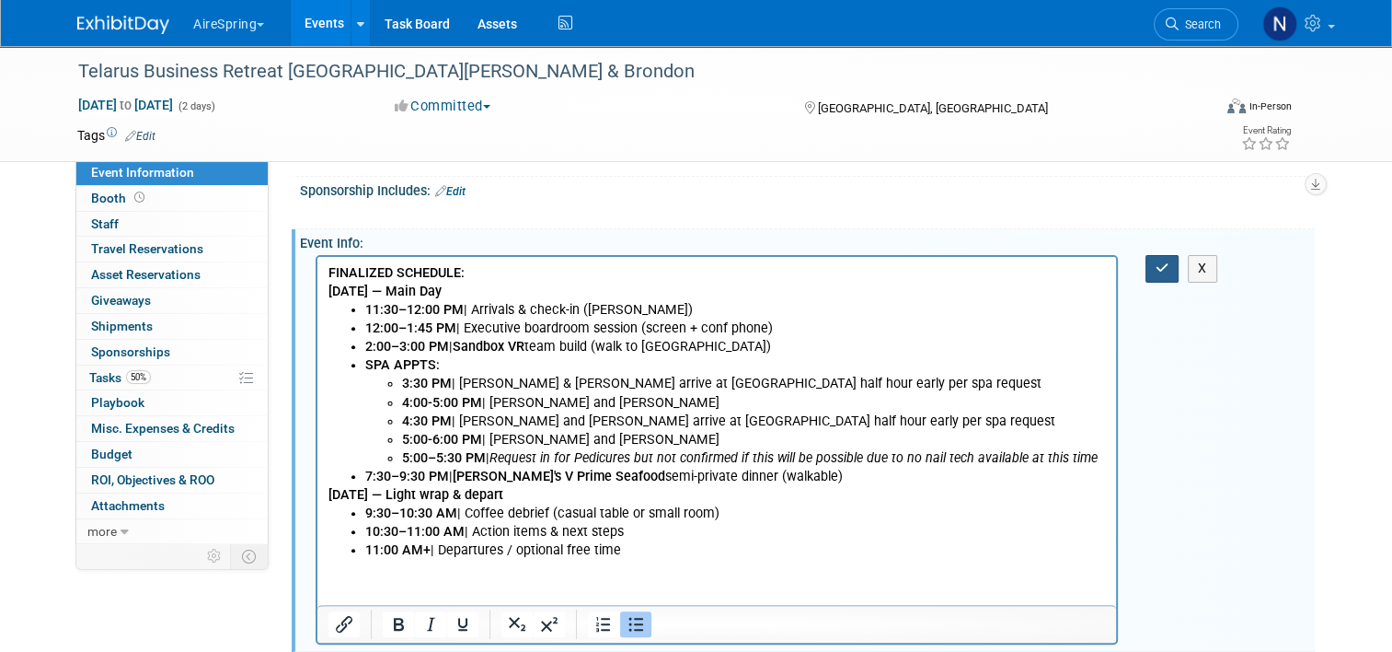
click at [1169, 269] on button "button" at bounding box center [1163, 268] width 34 height 27
